Goal: Task Accomplishment & Management: Manage account settings

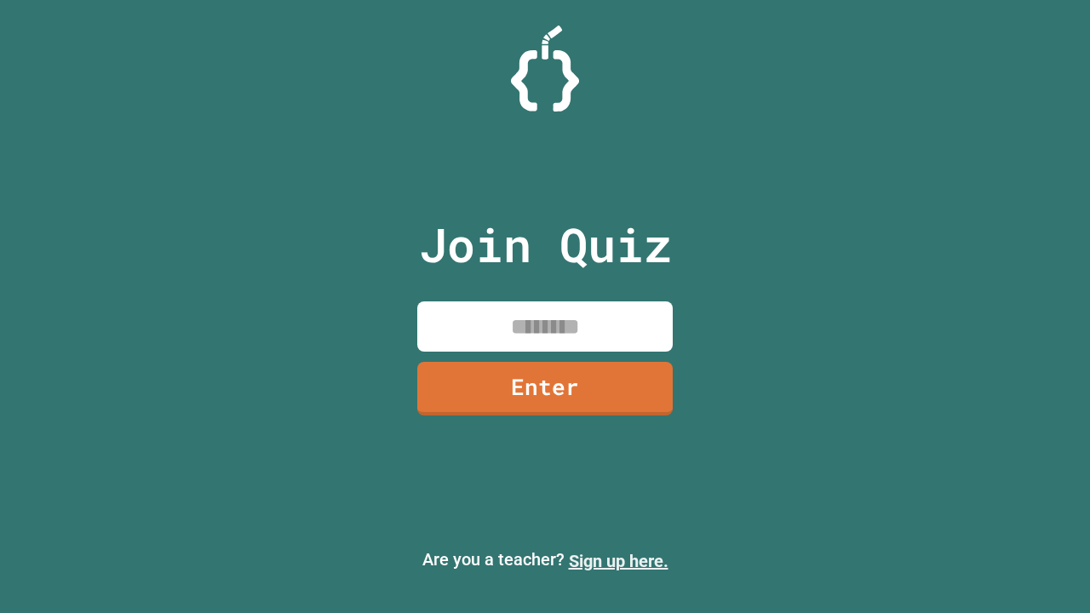
click at [618, 561] on link "Sign up here." at bounding box center [619, 561] width 100 height 20
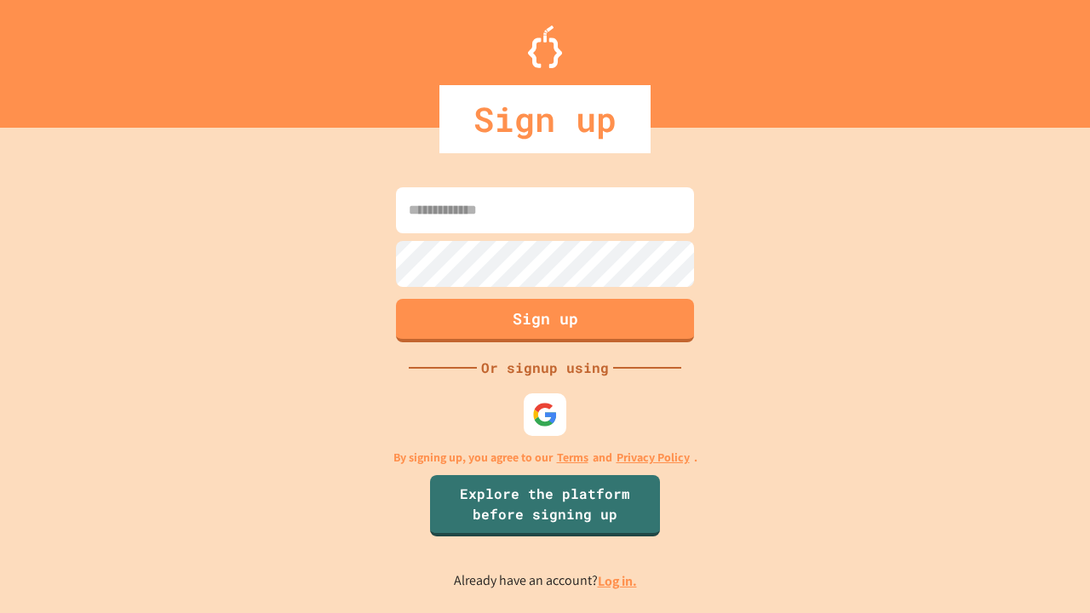
click at [618, 581] on link "Log in." at bounding box center [617, 581] width 39 height 18
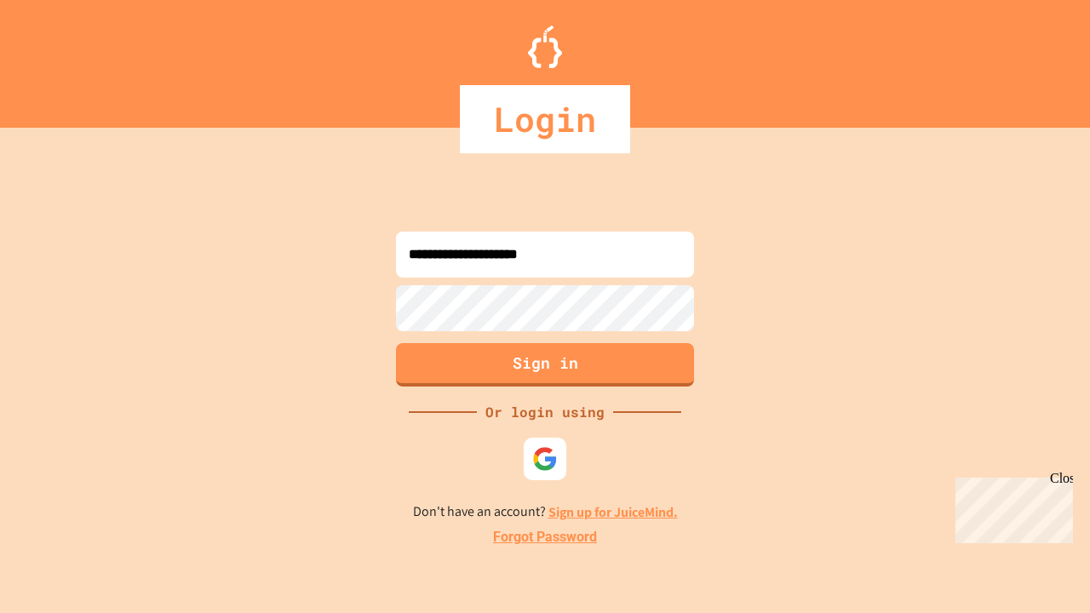
type input "**********"
